Goal: Information Seeking & Learning: Learn about a topic

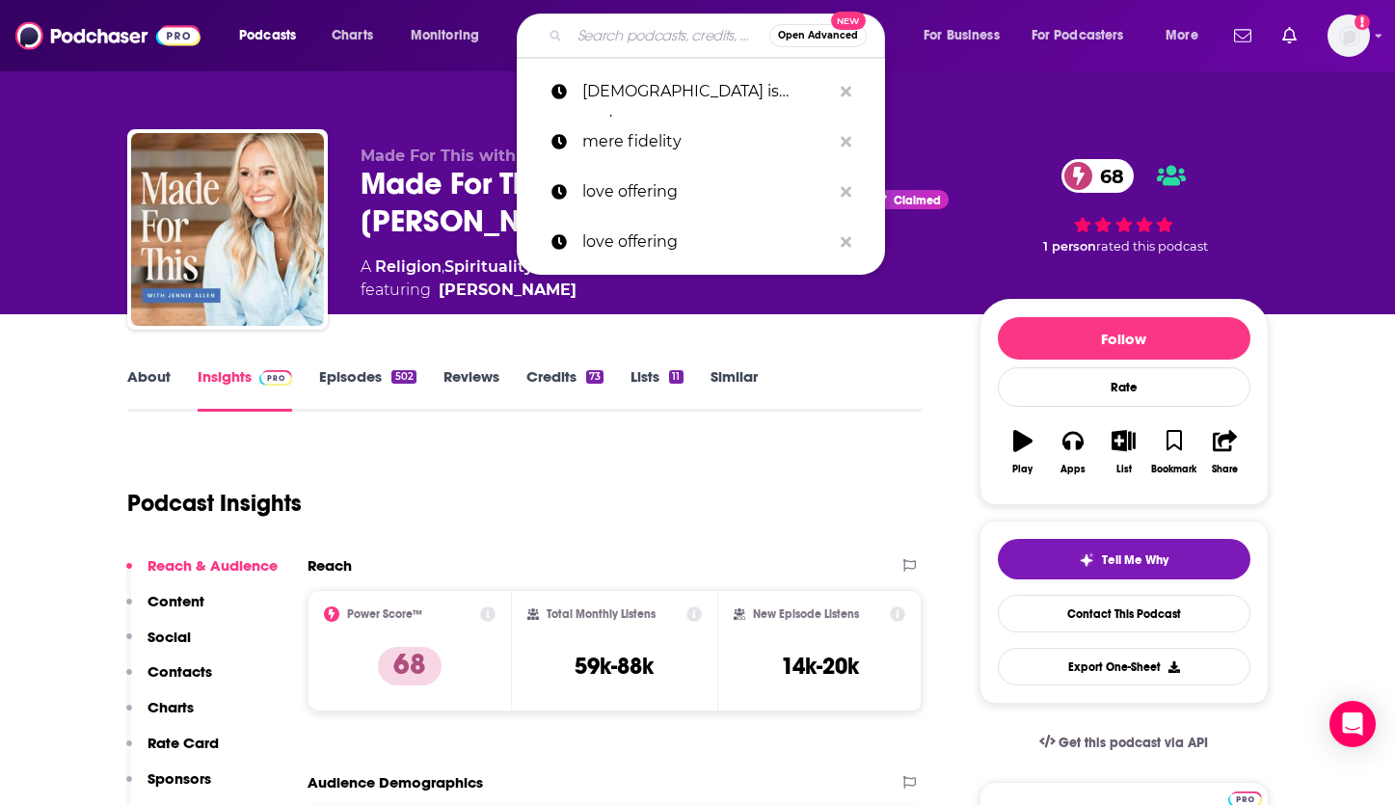
click at [595, 37] on input "Search podcasts, credits, & more..." at bounding box center [670, 35] width 200 height 31
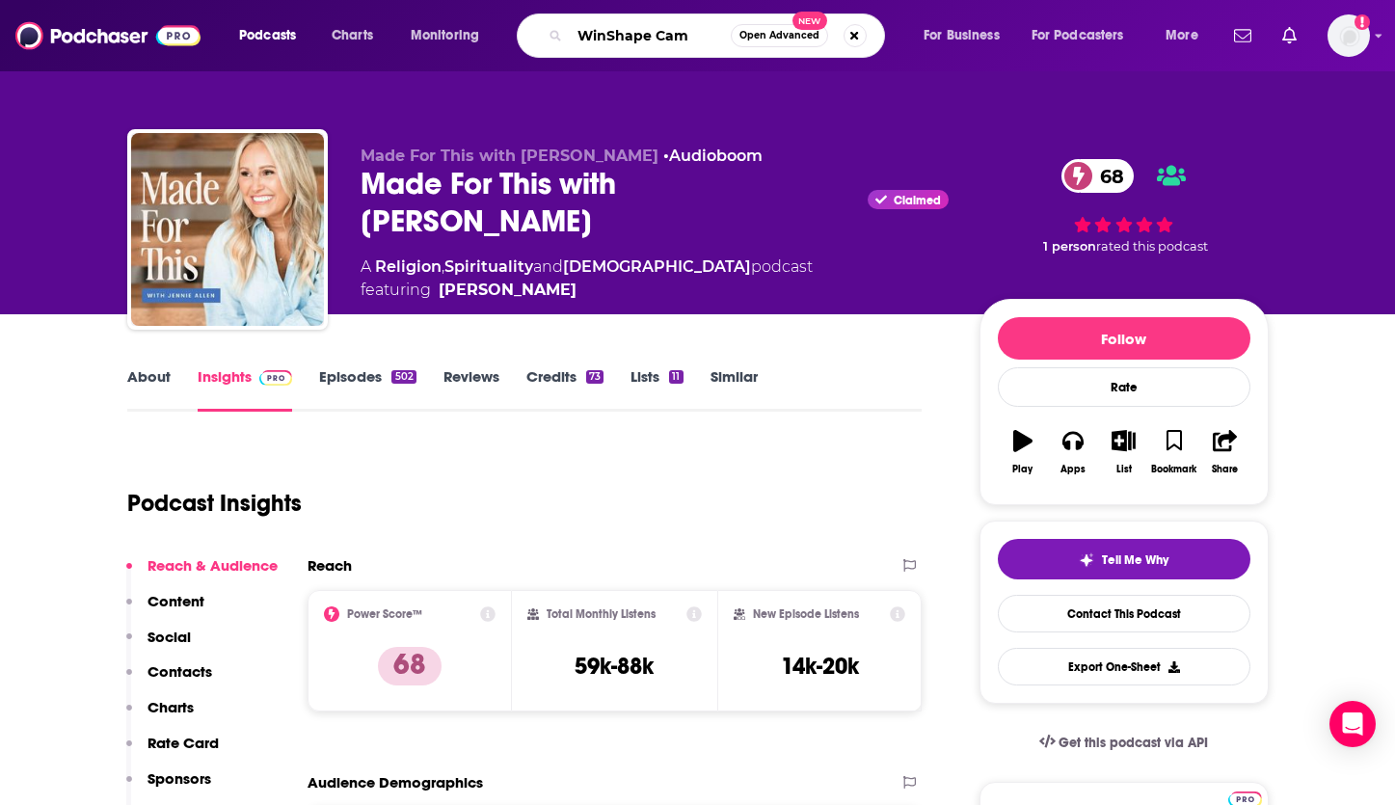
type input "WinShape Camp"
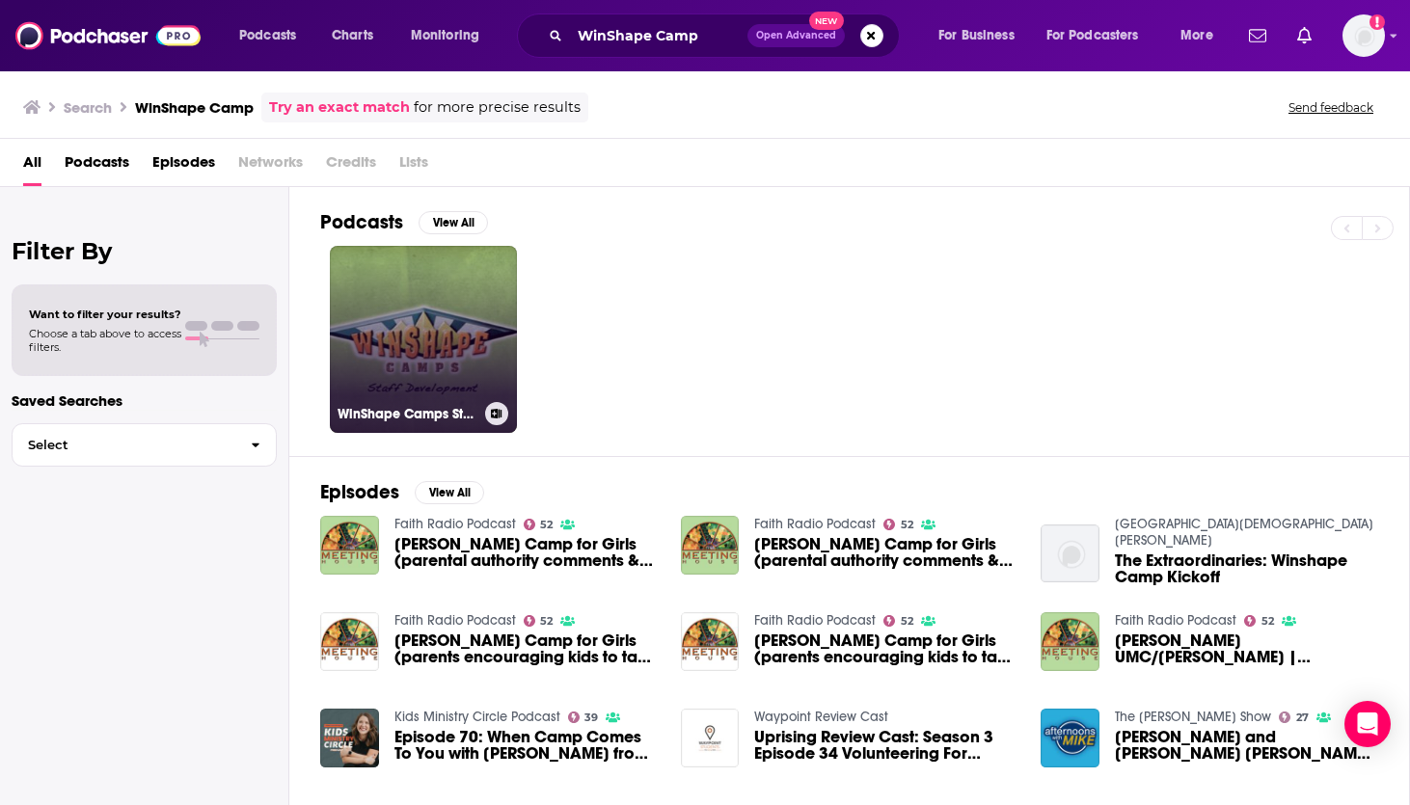
click at [450, 332] on link "WinShape Camps Staff's Podcast" at bounding box center [423, 339] width 187 height 187
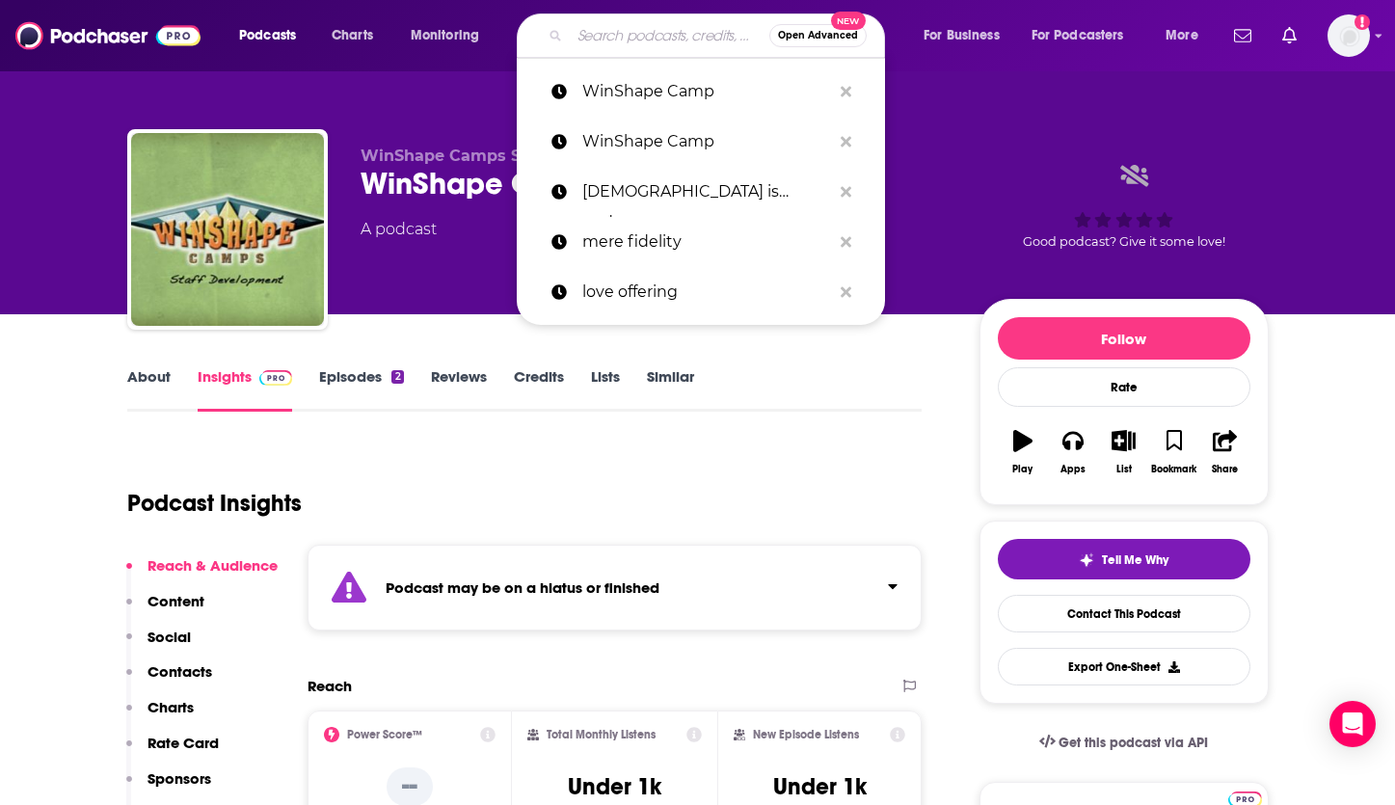
click at [585, 36] on input "Search podcasts, credits, & more..." at bounding box center [670, 35] width 200 height 31
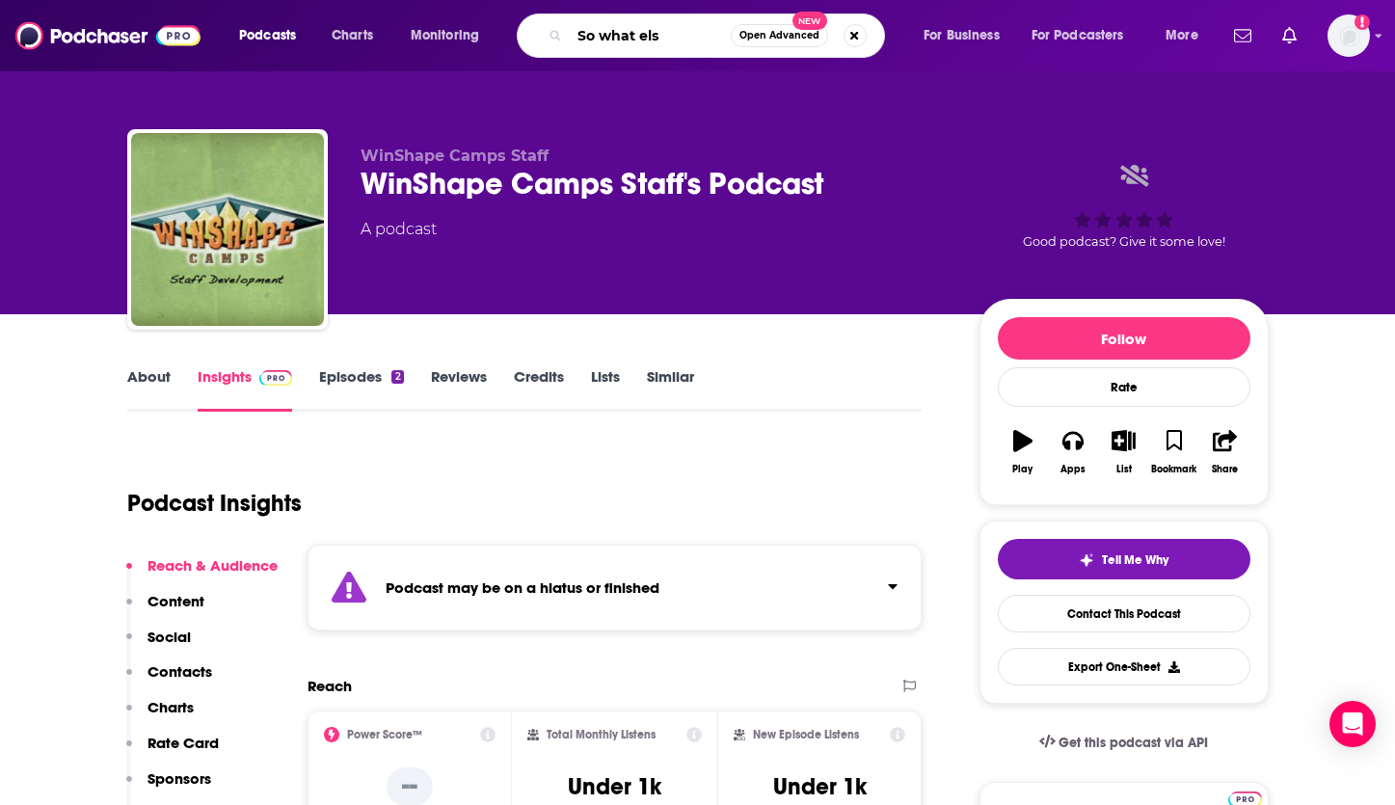
type input "So what else"
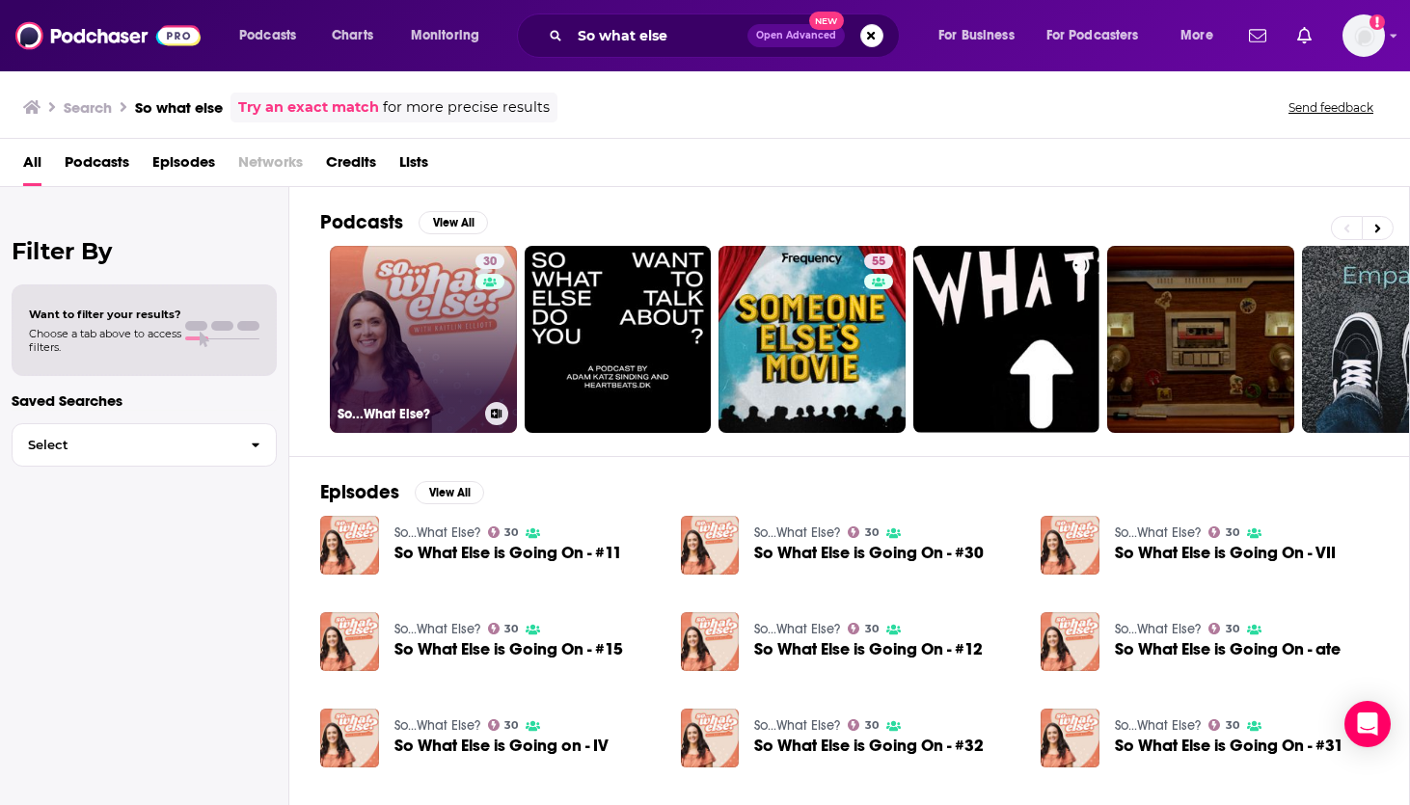
click at [459, 316] on link "30 So...What Else?" at bounding box center [423, 339] width 187 height 187
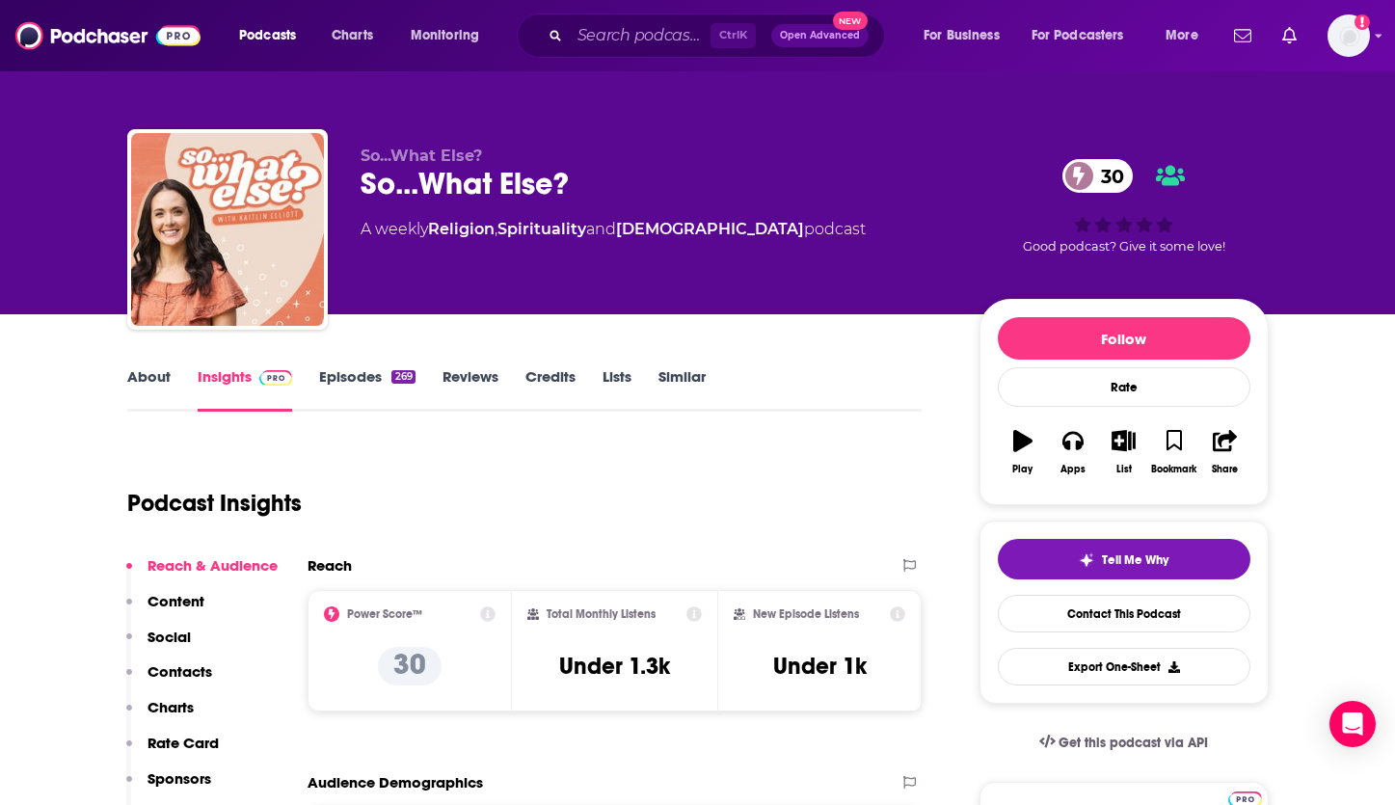
click at [153, 377] on link "About" at bounding box center [148, 389] width 43 height 44
